Goal: Information Seeking & Learning: Compare options

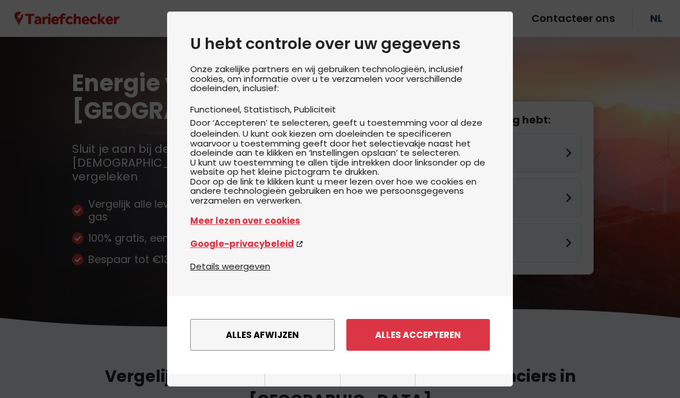
click at [380, 321] on button "Alles accepteren" at bounding box center [418, 335] width 144 height 32
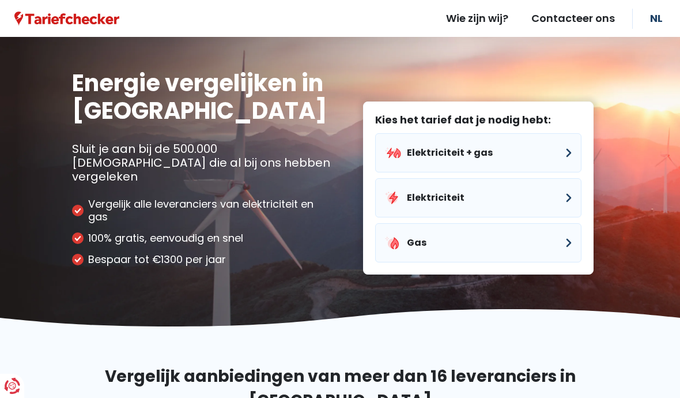
click at [418, 134] on button "Elektriciteit + gas" at bounding box center [478, 152] width 206 height 39
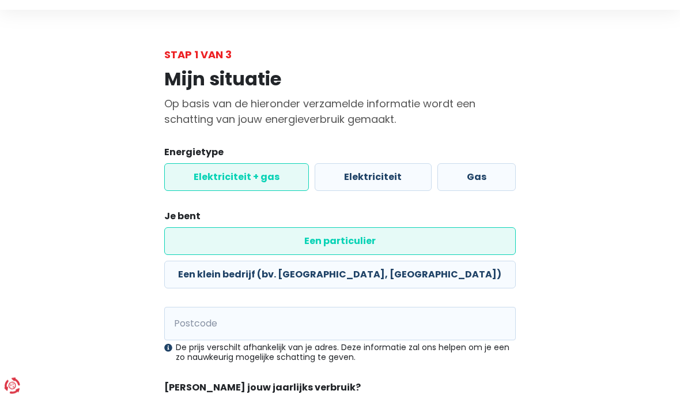
scroll to position [27, 0]
click at [188, 307] on input "Postcode" at bounding box center [340, 323] width 352 height 33
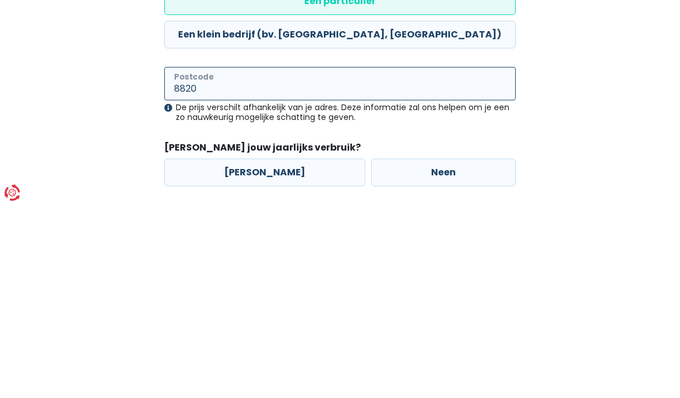
type input "8820"
click at [243, 352] on label "[PERSON_NAME]" at bounding box center [264, 366] width 201 height 28
click at [243, 352] on input "[PERSON_NAME]" at bounding box center [264, 366] width 201 height 28
radio input "true"
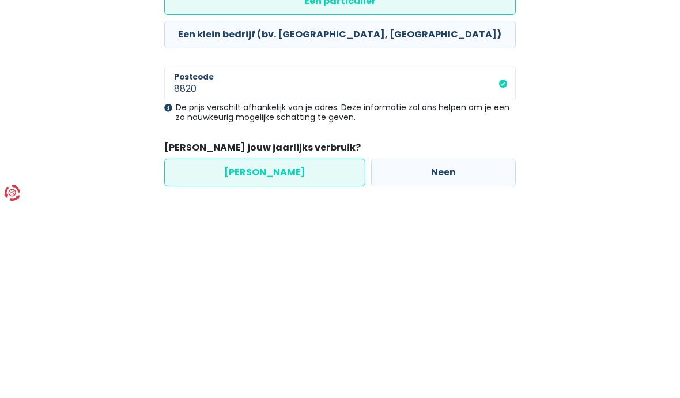
scroll to position [62, 0]
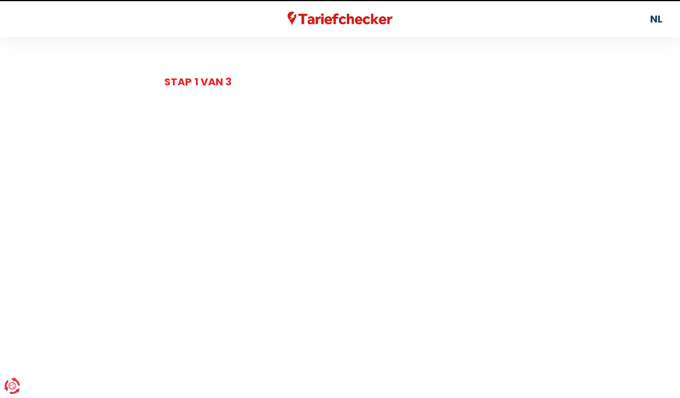
select select
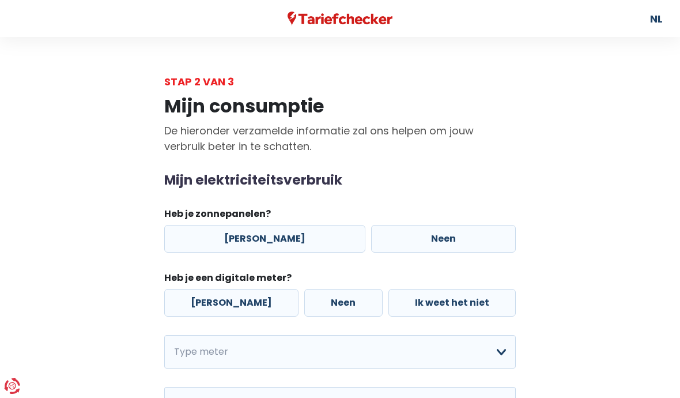
click at [241, 233] on label "[PERSON_NAME]" at bounding box center [264, 239] width 201 height 28
click at [241, 233] on input "[PERSON_NAME]" at bounding box center [264, 239] width 201 height 28
radio input "true"
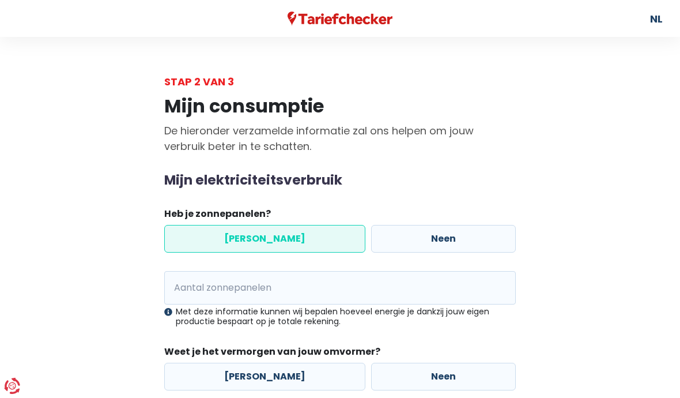
scroll to position [38, 0]
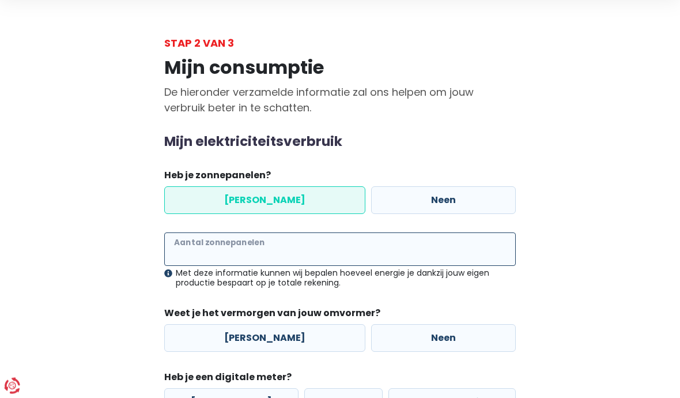
click at [191, 248] on input "Aantal zonnepanelen" at bounding box center [340, 249] width 352 height 33
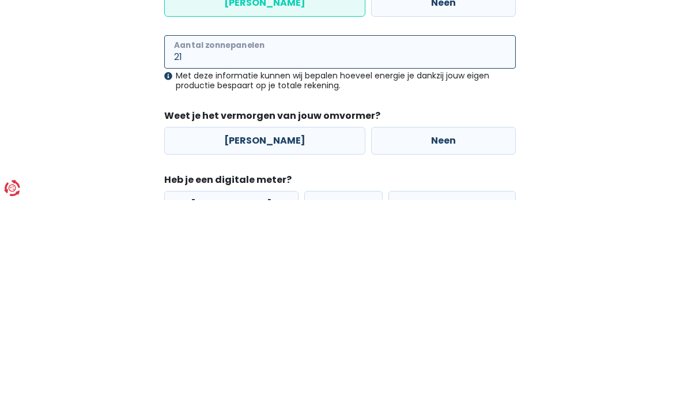
type input "21"
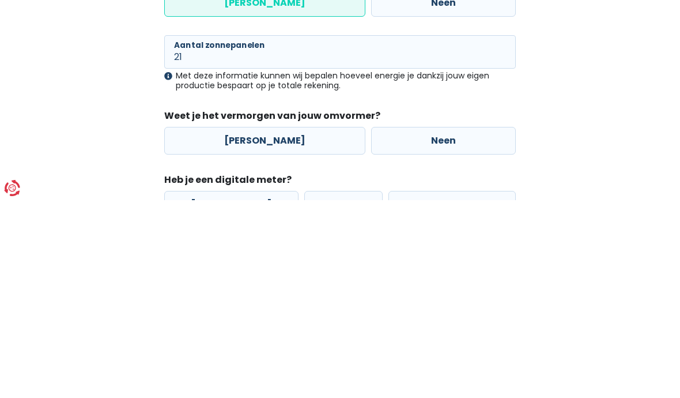
click at [245, 324] on label "[PERSON_NAME]" at bounding box center [264, 338] width 201 height 28
click at [245, 324] on input "[PERSON_NAME]" at bounding box center [264, 338] width 201 height 28
radio input "true"
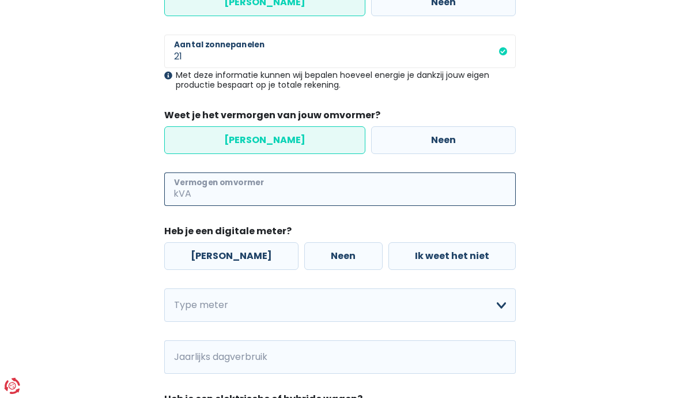
click at [194, 187] on input "Vermogen omvormer" at bounding box center [355, 188] width 322 height 33
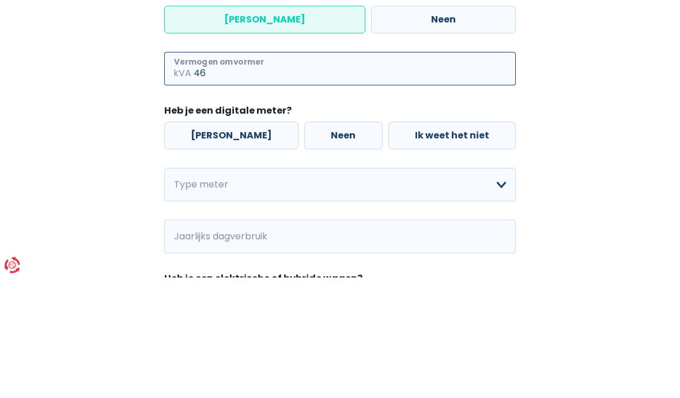
type input "46"
click at [304, 243] on label "Neen" at bounding box center [343, 257] width 78 height 28
click at [304, 243] on input "Neen" at bounding box center [343, 257] width 78 height 28
radio input "true"
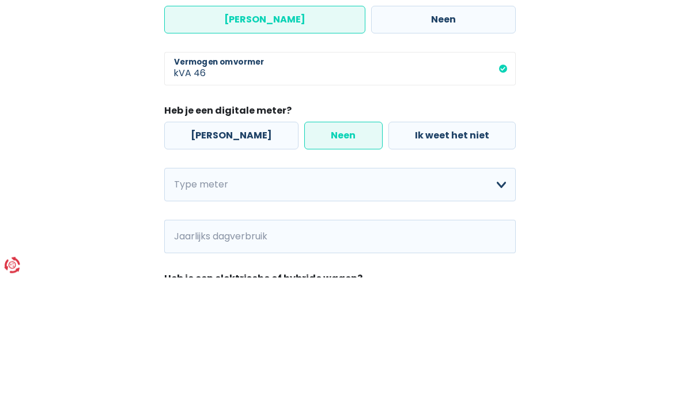
scroll to position [357, 0]
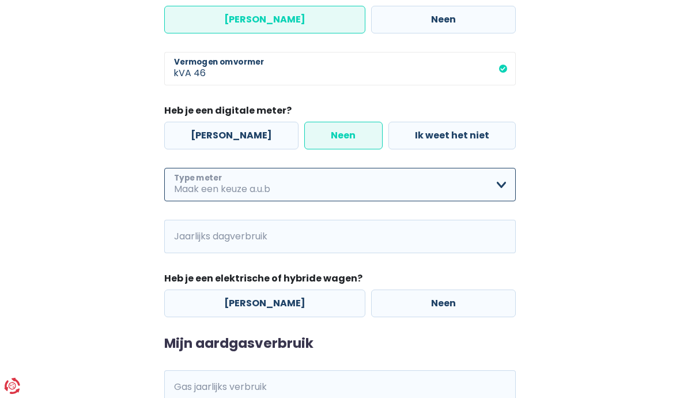
click at [193, 182] on select "Enkelvoudig Tweevoudig Enkelvoudig + uitsluitend nachttarief Tweevoudig + uitsl…" at bounding box center [340, 184] width 352 height 33
select select "day_single_rate_exclusive_night"
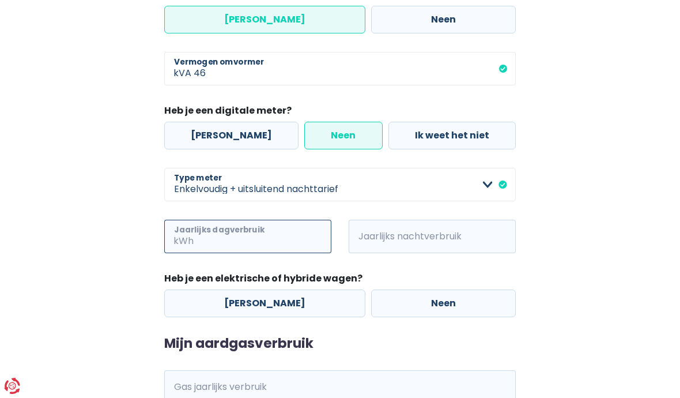
click at [197, 237] on input "Jaarlijks dagverbruik" at bounding box center [263, 236] width 135 height 33
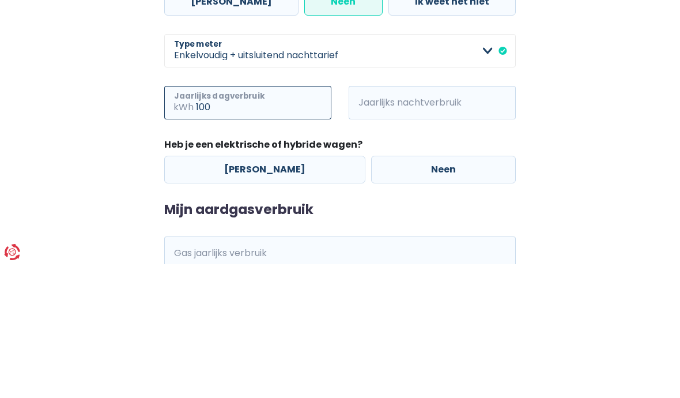
type input "100"
click at [376, 220] on span "kWh" at bounding box center [365, 236] width 32 height 33
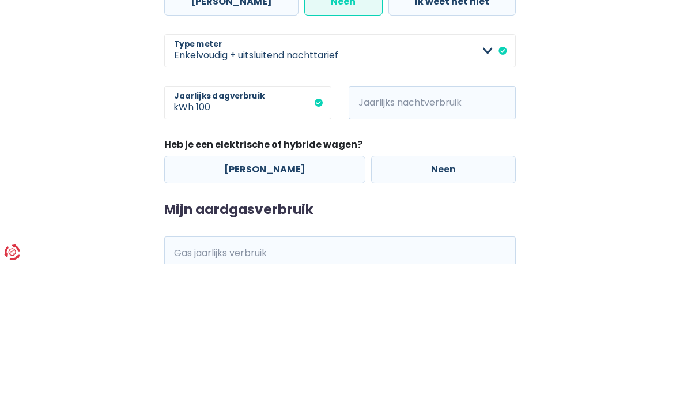
scroll to position [401, 0]
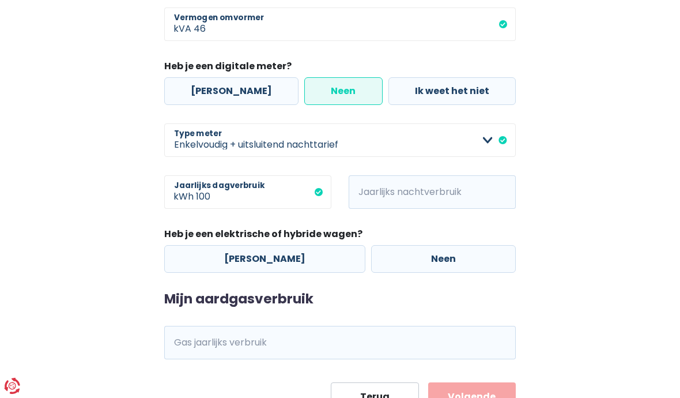
click at [376, 188] on span "kWh" at bounding box center [365, 191] width 32 height 33
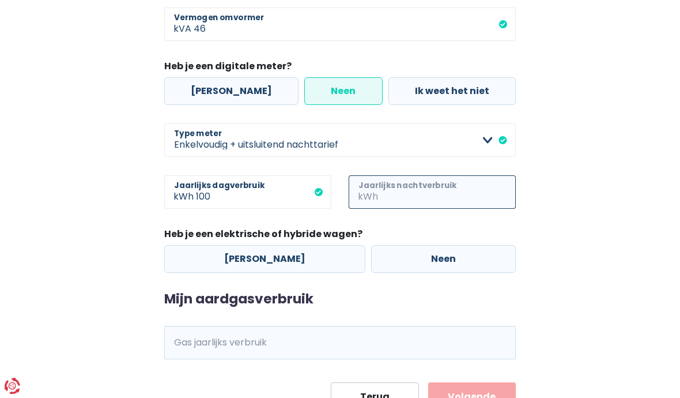
click at [388, 188] on input "Jaarlijks nachtverbruik" at bounding box center [447, 191] width 135 height 33
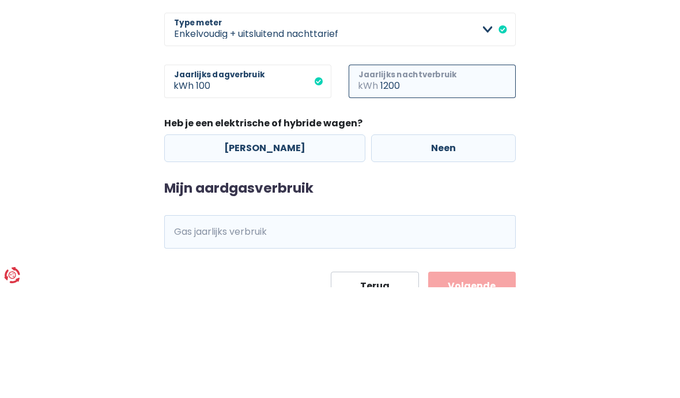
type input "1200"
click at [400, 245] on label "Neen" at bounding box center [443, 259] width 145 height 28
click at [400, 245] on input "Neen" at bounding box center [443, 259] width 145 height 28
radio input "true"
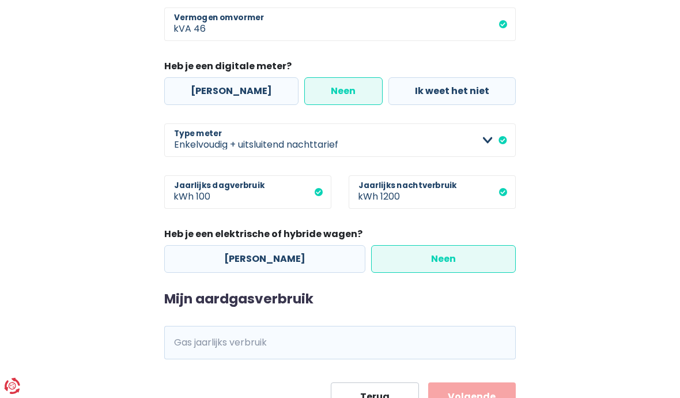
click at [189, 341] on span "kWh" at bounding box center [180, 342] width 32 height 33
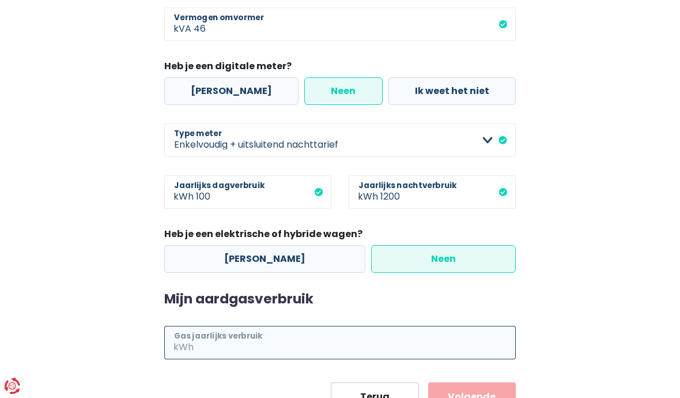
click at [214, 346] on input "Gas jaarlijks verbruik" at bounding box center [356, 342] width 320 height 33
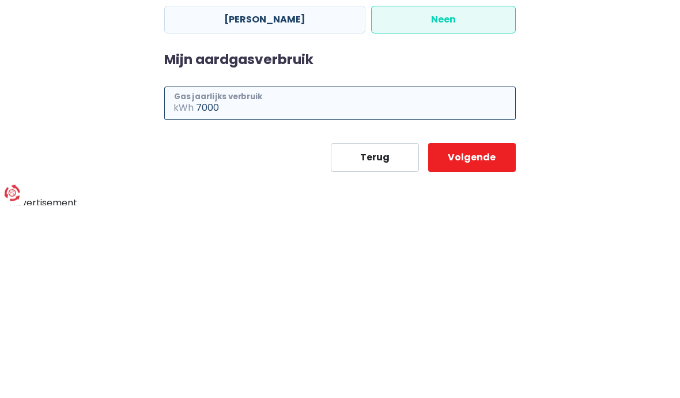
type input "7000"
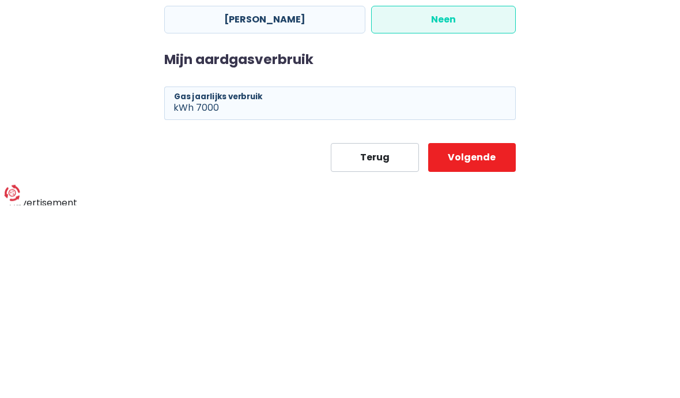
click at [458, 336] on button "Volgende" at bounding box center [472, 350] width 88 height 29
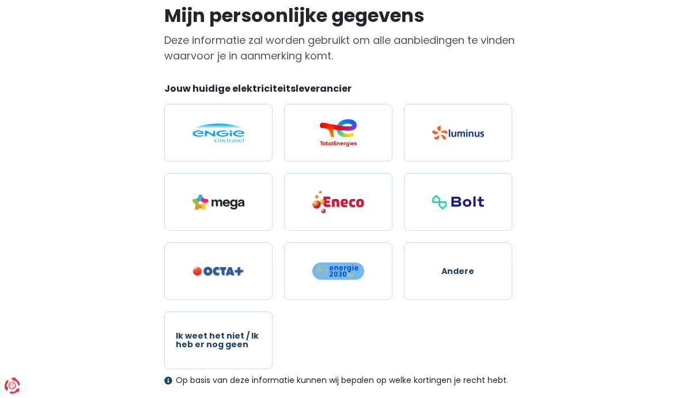
scroll to position [90, 0]
click at [323, 214] on img at bounding box center [338, 202] width 52 height 24
click at [323, 214] on input "radio" at bounding box center [338, 202] width 108 height 58
radio input "true"
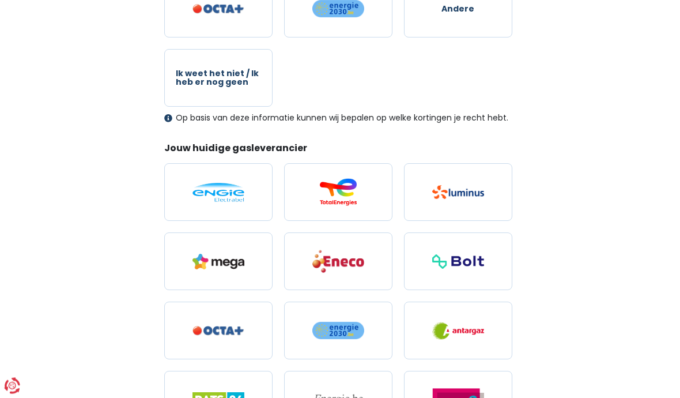
click at [319, 265] on img at bounding box center [338, 262] width 52 height 24
click at [319, 265] on input "radio" at bounding box center [338, 262] width 108 height 58
radio input "true"
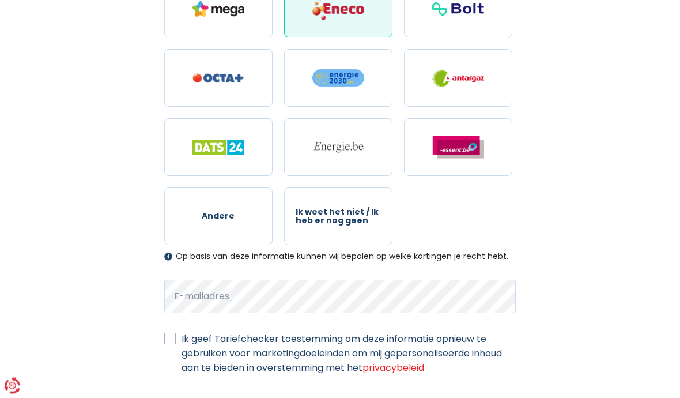
scroll to position [622, 0]
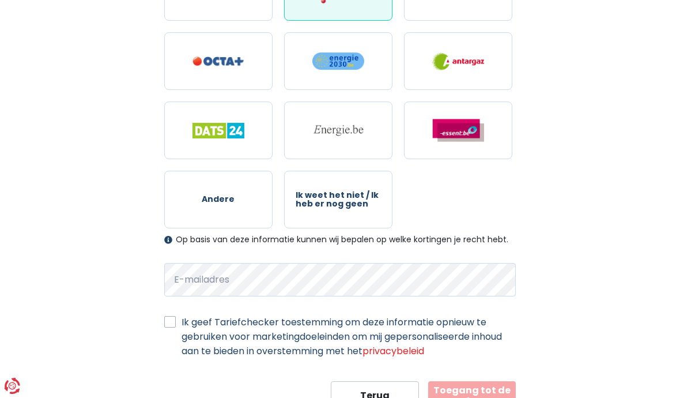
click at [182, 319] on label "Ik geef Tariefchecker toestemming om deze informatie opnieuw te gebruiken voor …" at bounding box center [349, 336] width 334 height 43
click at [169, 319] on input "Ik geef Tariefchecker toestemming om deze informatie opnieuw te gebruiken voor …" at bounding box center [170, 321] width 12 height 12
checkbox input "true"
click at [462, 397] on button "Toegang tot de resultaten" at bounding box center [472, 395] width 88 height 29
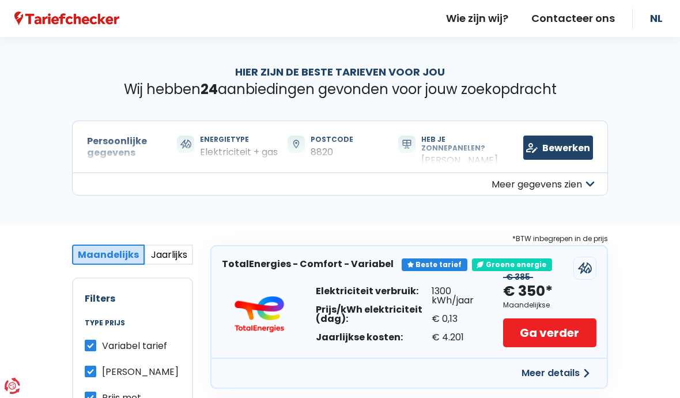
click at [523, 183] on button "Meer gegevens zien" at bounding box center [340, 183] width 536 height 23
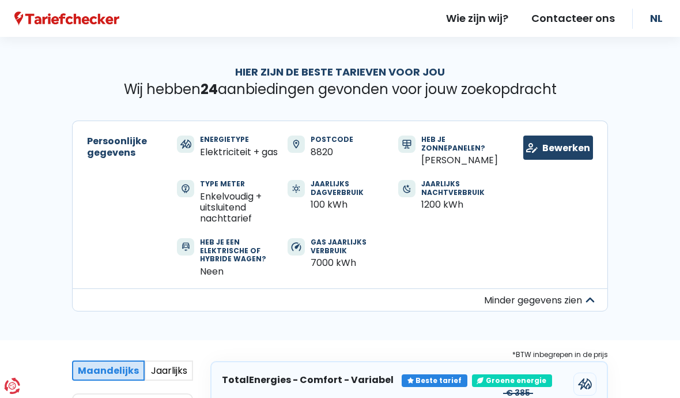
click at [550, 142] on link "Bewerken" at bounding box center [558, 147] width 70 height 24
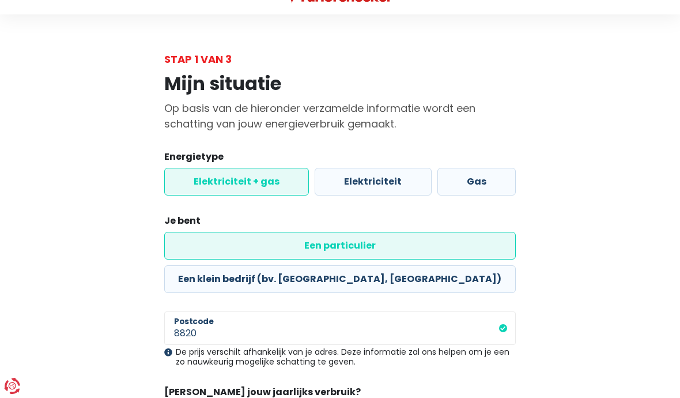
scroll to position [62, 0]
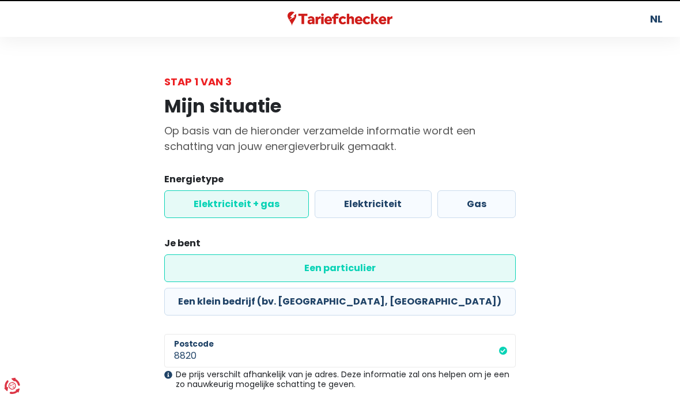
select select "day_single_rate_exclusive_night"
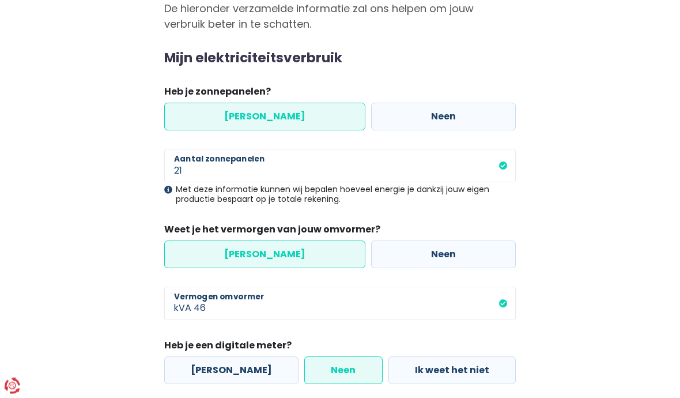
scroll to position [123, 0]
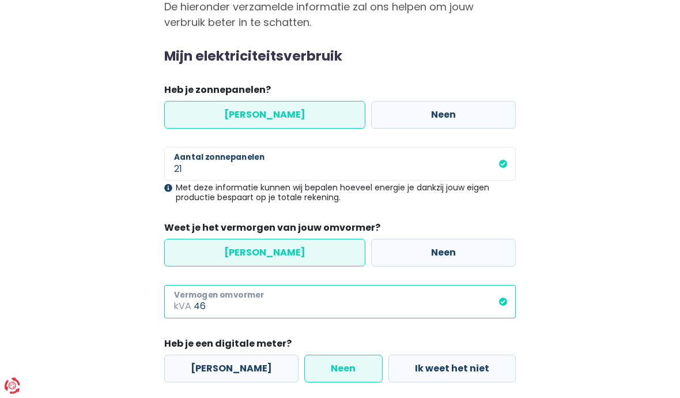
click at [213, 308] on input "46" at bounding box center [355, 301] width 322 height 33
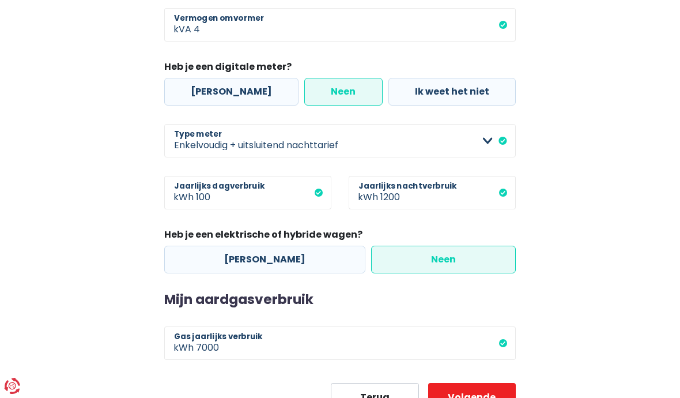
scroll to position [401, 0]
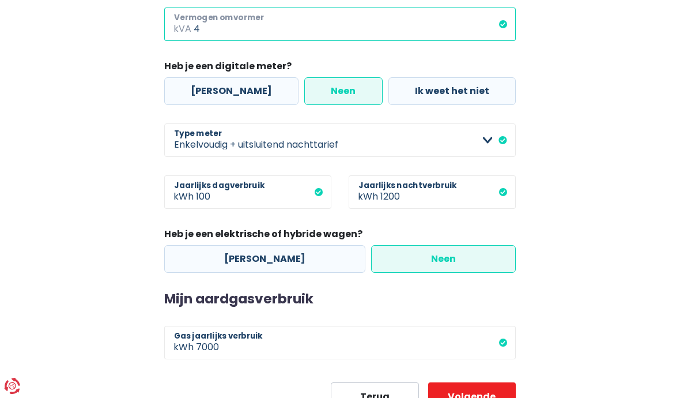
type input "4"
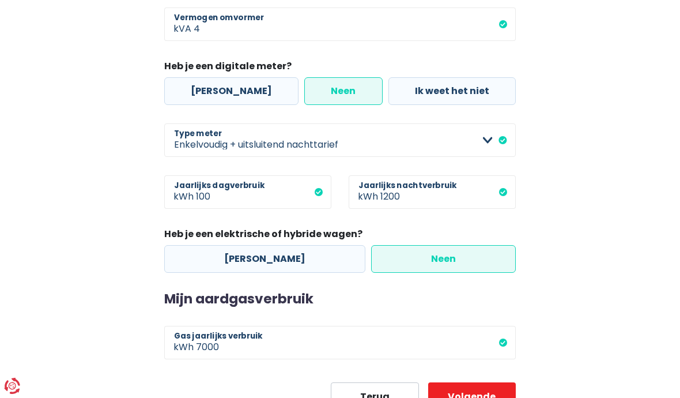
click at [454, 397] on button "Volgende" at bounding box center [472, 396] width 88 height 29
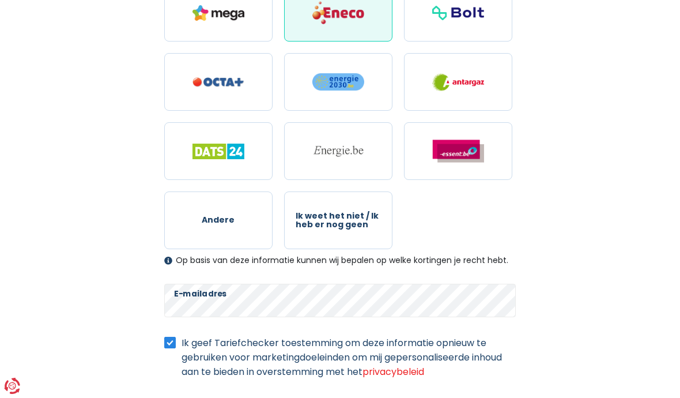
scroll to position [622, 0]
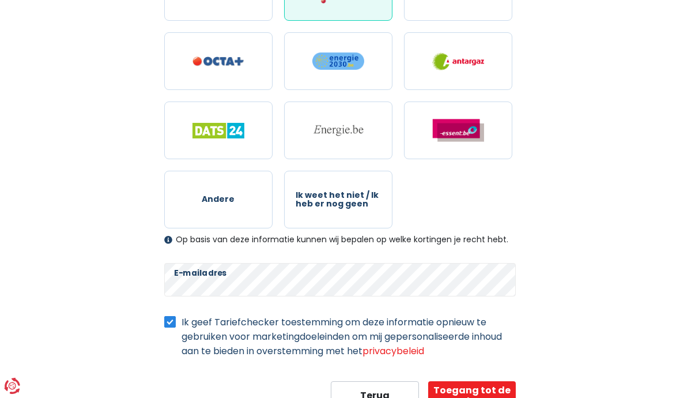
click at [459, 396] on button "Toegang tot de resultaten" at bounding box center [472, 395] width 88 height 29
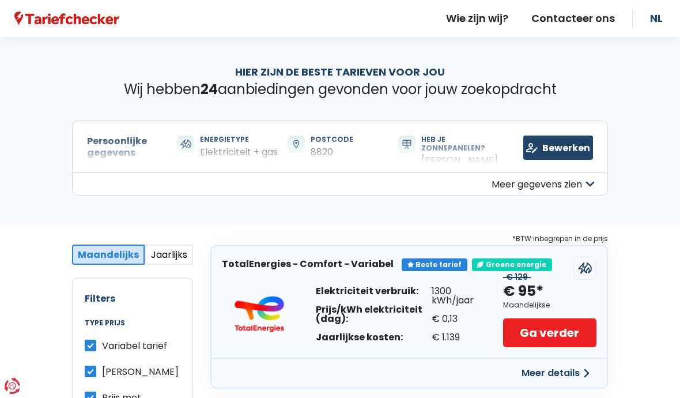
click at [539, 374] on button "Meer details" at bounding box center [556, 373] width 82 height 21
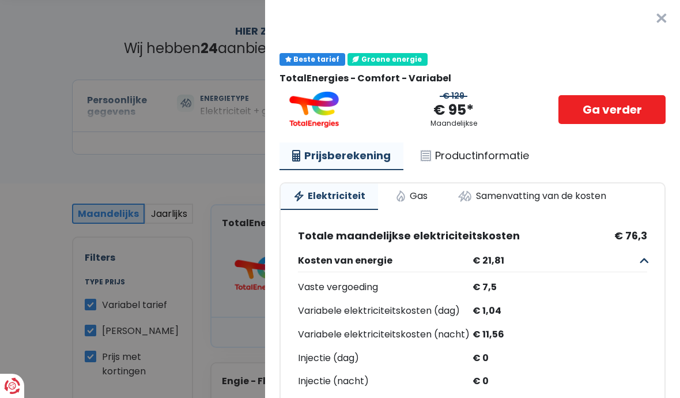
click at [406, 193] on link "Gas" at bounding box center [412, 195] width 58 height 25
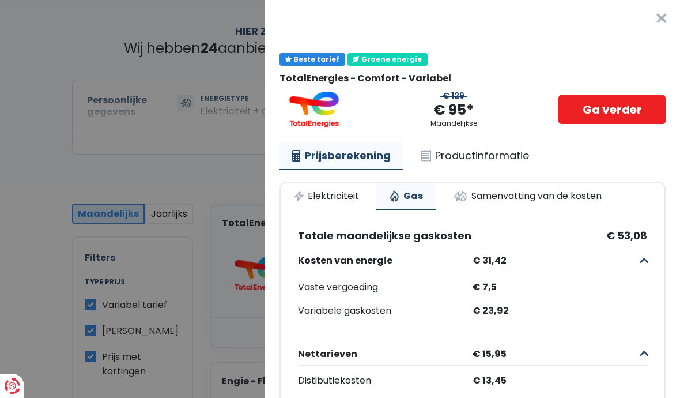
click at [658, 16] on button "×" at bounding box center [661, 18] width 37 height 37
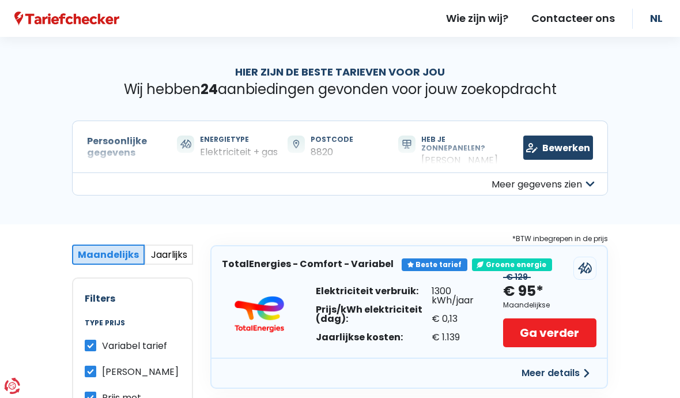
click at [546, 149] on link "Bewerken" at bounding box center [558, 147] width 70 height 24
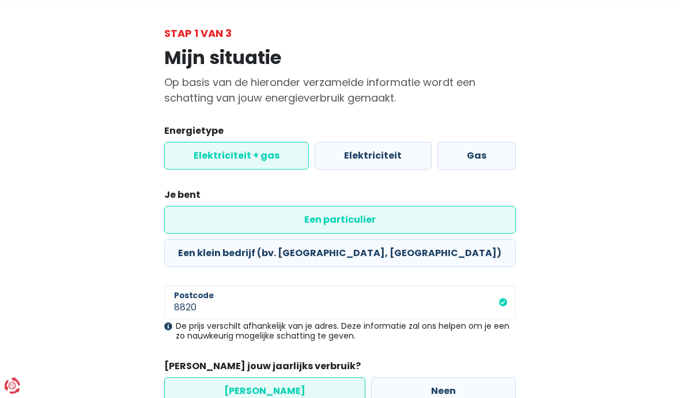
scroll to position [62, 0]
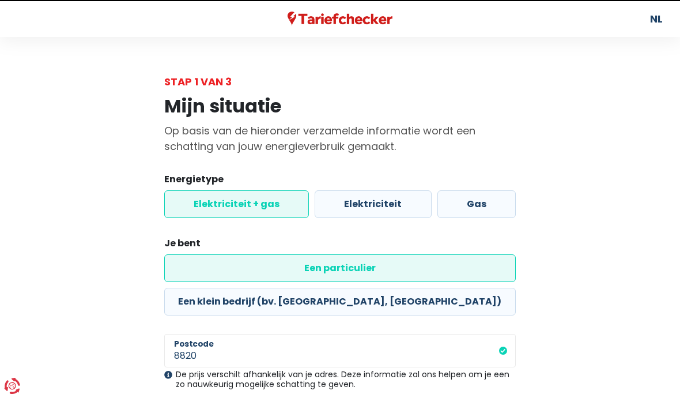
select select "day_single_rate_exclusive_night"
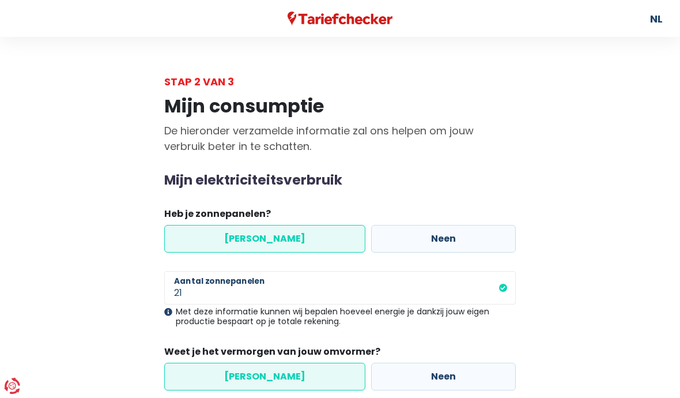
scroll to position [7, 0]
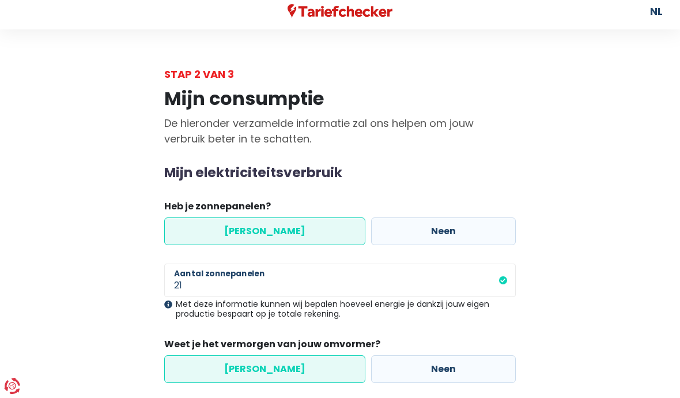
click at [379, 235] on label "Neen" at bounding box center [443, 231] width 145 height 28
click at [379, 235] on input "Neen" at bounding box center [443, 231] width 145 height 28
radio input "true"
radio input "false"
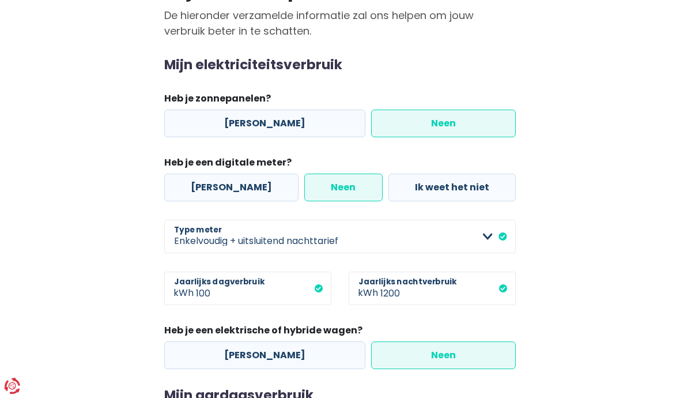
scroll to position [121, 0]
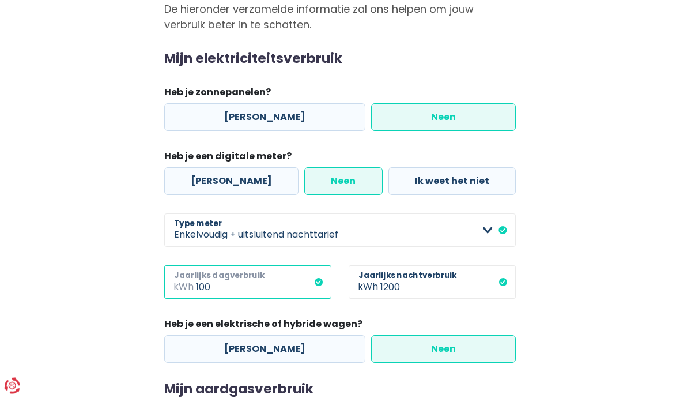
click at [213, 289] on input "100" at bounding box center [263, 282] width 135 height 33
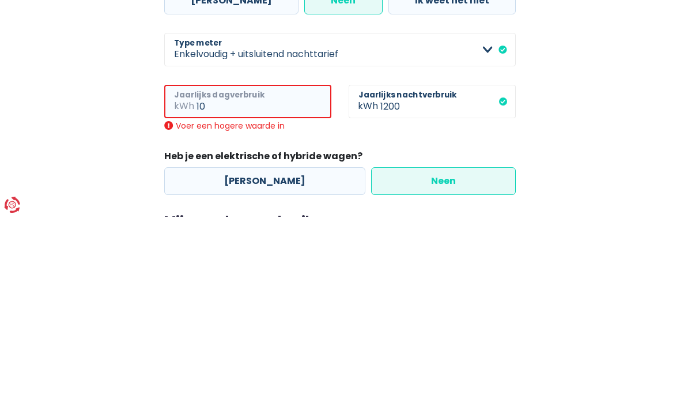
type input "1"
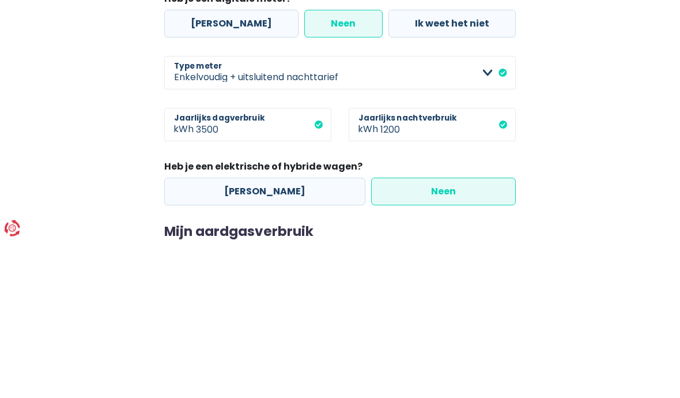
scroll to position [213, 0]
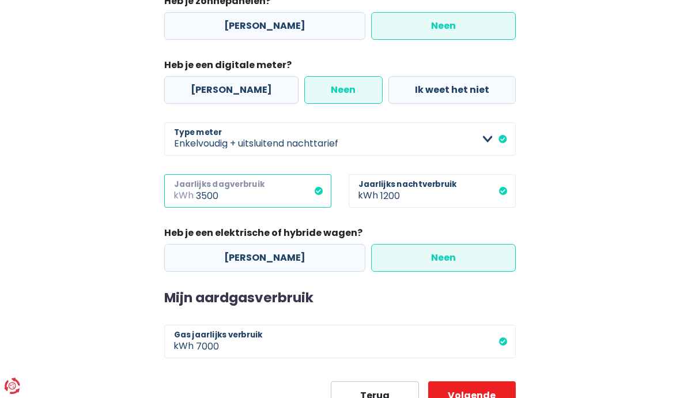
type input "3500"
click at [454, 397] on button "Volgende" at bounding box center [472, 395] width 88 height 29
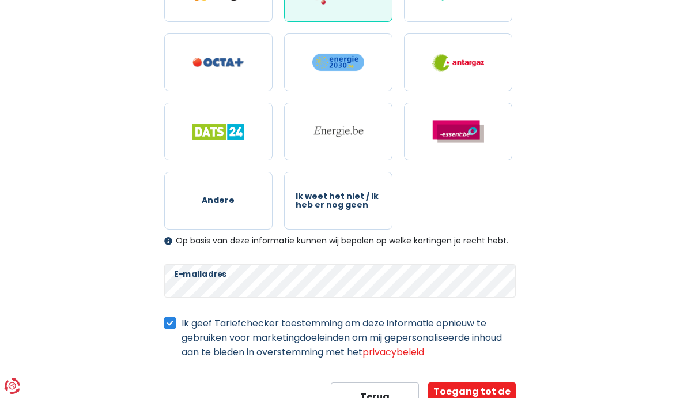
scroll to position [622, 0]
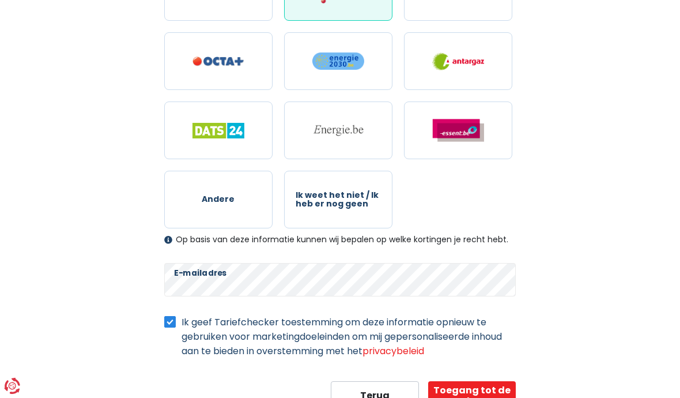
click at [446, 396] on button "Toegang tot de resultaten" at bounding box center [472, 395] width 88 height 29
